Goal: Navigation & Orientation: Go to known website

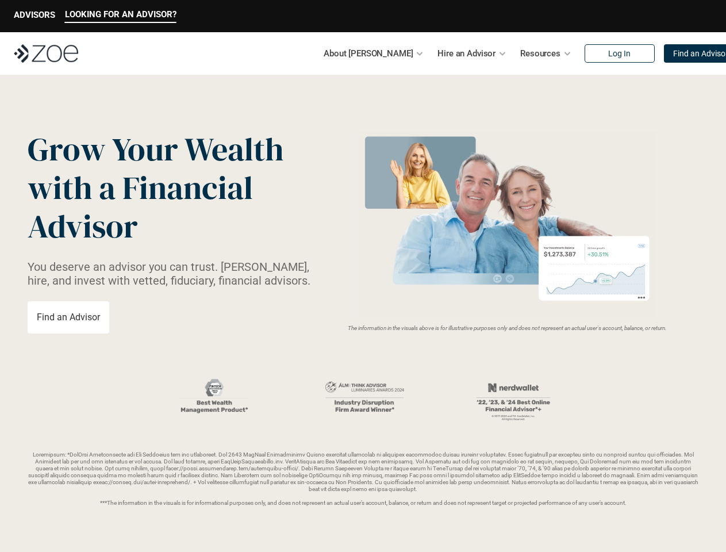
click at [363, 276] on img at bounding box center [507, 224] width 306 height 187
click at [120, 16] on p "LOOKING FOR AN ADVISOR?" at bounding box center [120, 14] width 111 height 10
click at [34, 16] on p "ADVISORS" at bounding box center [34, 15] width 41 height 10
